Goal: Download file/media

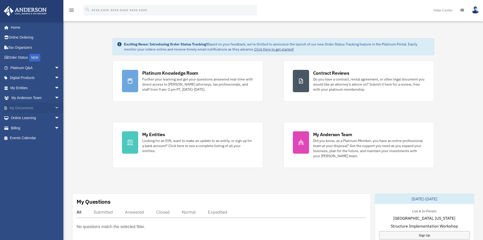
click at [29, 108] on link "My Documents arrow_drop_down" at bounding box center [36, 108] width 64 height 10
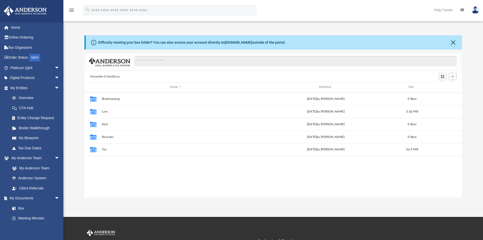
scroll to position [112, 374]
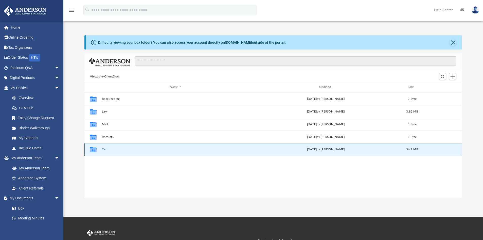
click at [107, 150] on button "Tax" at bounding box center [176, 149] width 148 height 3
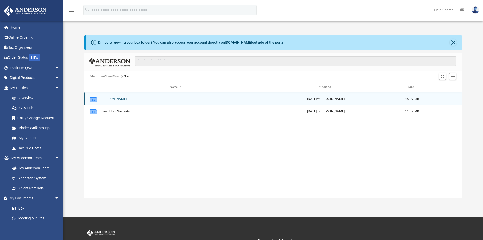
click at [120, 99] on button "[PERSON_NAME]" at bounding box center [176, 98] width 148 height 3
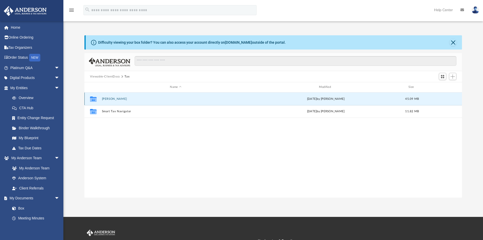
click at [120, 99] on button "Hopkins, Scott" at bounding box center [176, 98] width 148 height 3
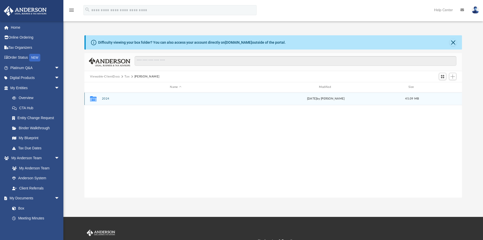
click at [104, 100] on button "2024" at bounding box center [176, 98] width 148 height 3
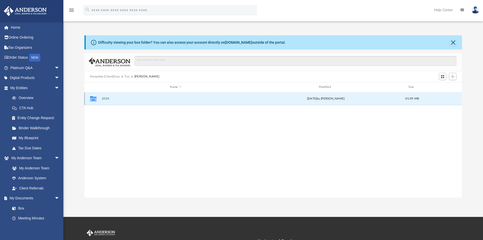
click at [104, 100] on button "2024" at bounding box center [176, 98] width 148 height 3
click at [108, 99] on button "Digital Tax Organizer" at bounding box center [176, 98] width 148 height 3
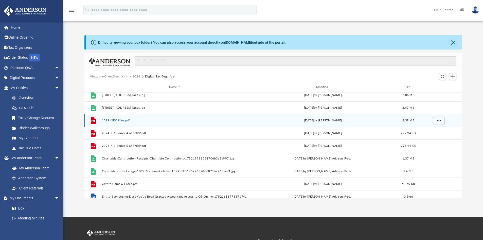
scroll to position [51, 0]
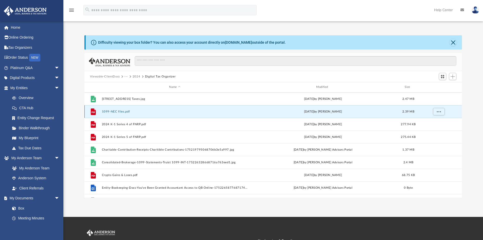
click at [123, 112] on button "1099-NEC files.pdf" at bounding box center [175, 111] width 146 height 3
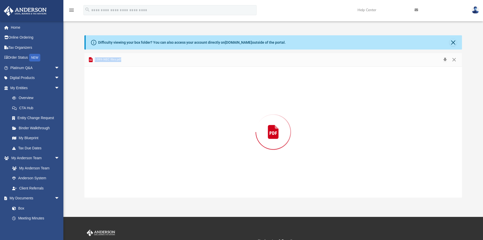
click at [123, 112] on div "Preview" at bounding box center [273, 131] width 378 height 131
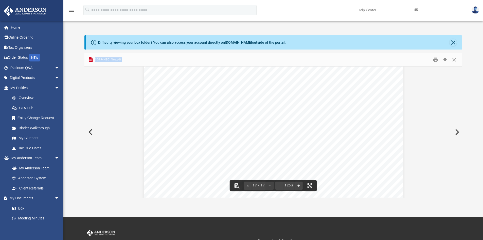
scroll to position [6221, 0]
click at [454, 40] on button "Close" at bounding box center [453, 42] width 7 height 7
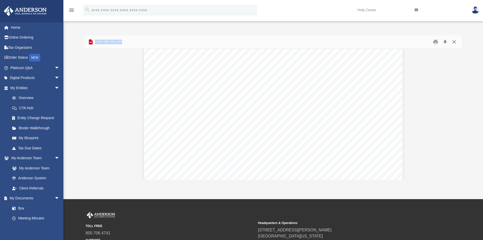
click at [453, 40] on button "Close" at bounding box center [454, 42] width 9 height 8
